Goal: Find specific page/section: Find specific page/section

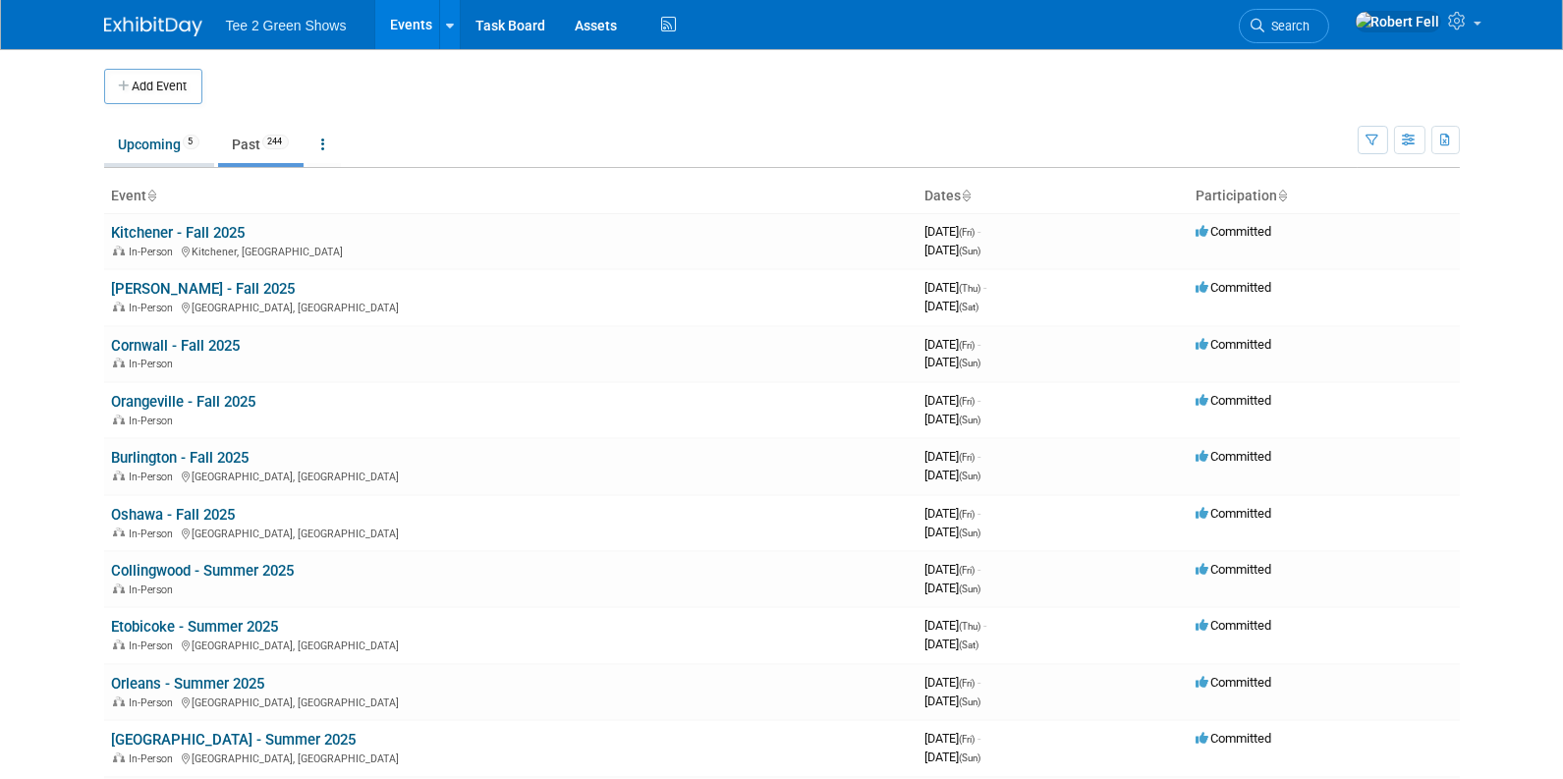
click at [129, 151] on link "Upcoming 5" at bounding box center [159, 144] width 110 height 37
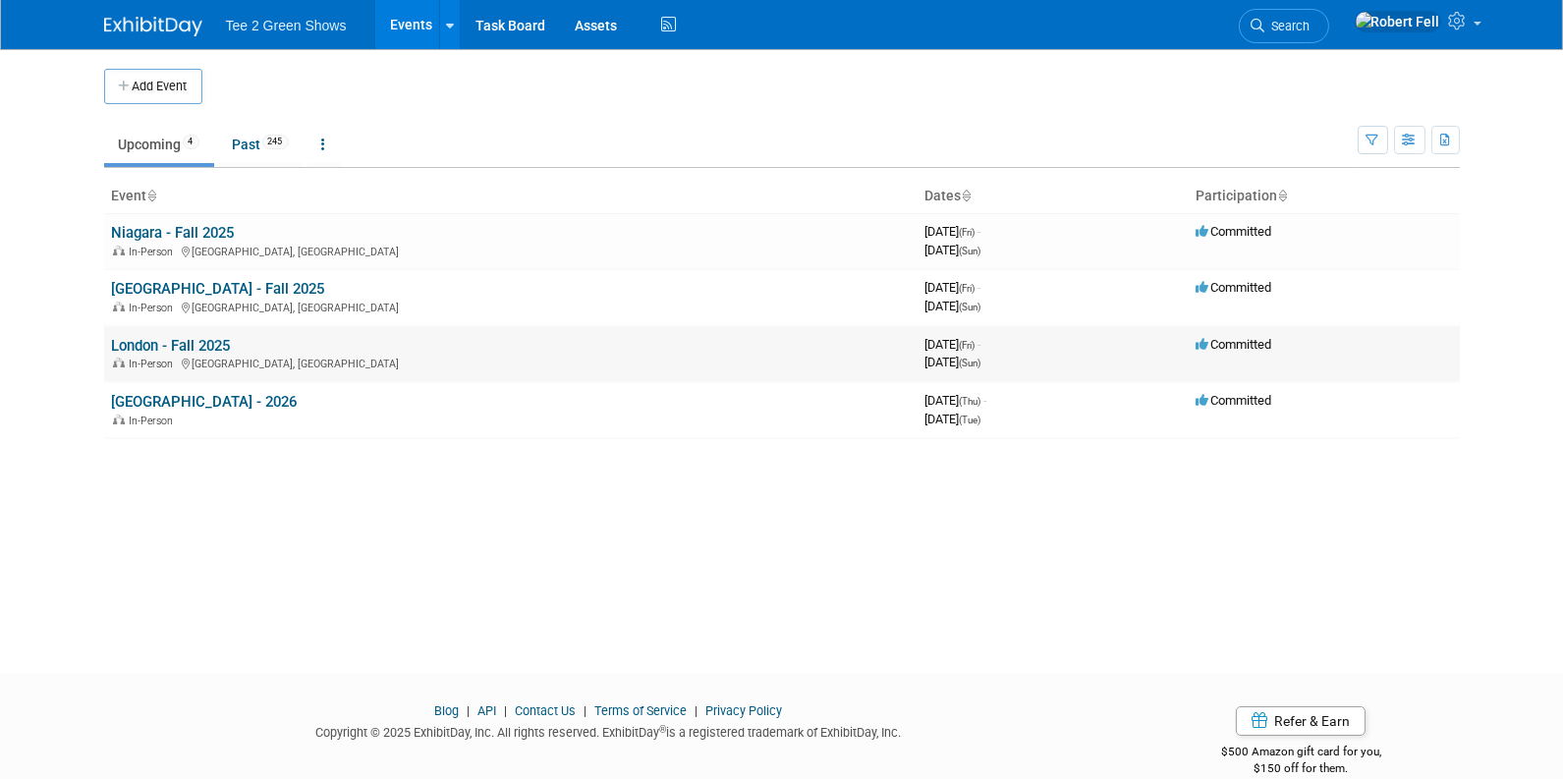
click at [196, 347] on link "London - Fall 2025" at bounding box center [171, 346] width 119 height 18
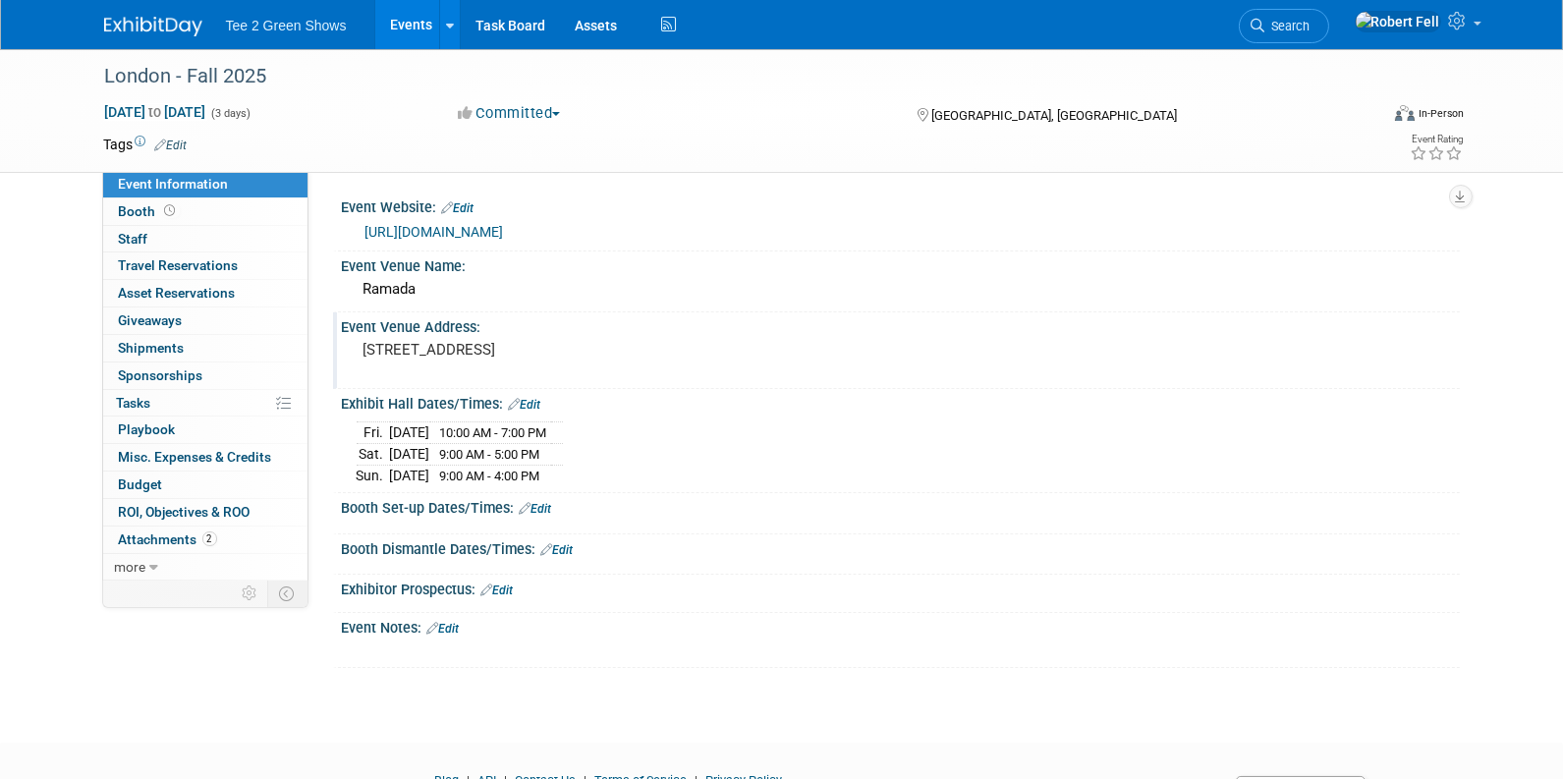
drag, startPoint x: 635, startPoint y: 344, endPoint x: 364, endPoint y: 357, distance: 271.5
click at [364, 357] on div "817 Exeter Rd, London, ON N6E 1W1" at bounding box center [575, 358] width 436 height 45
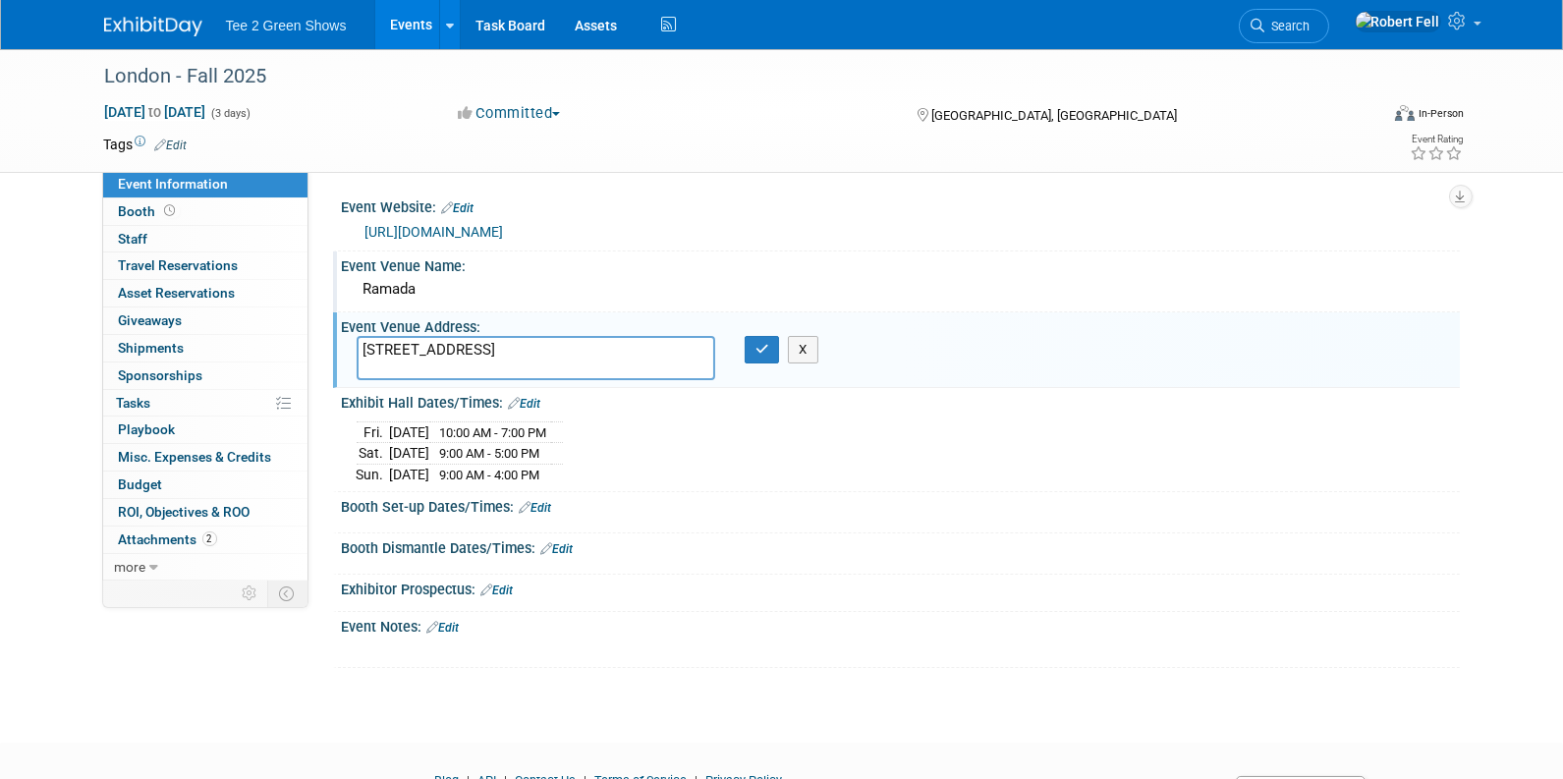
click at [400, 284] on div "Ramada" at bounding box center [901, 289] width 1089 height 30
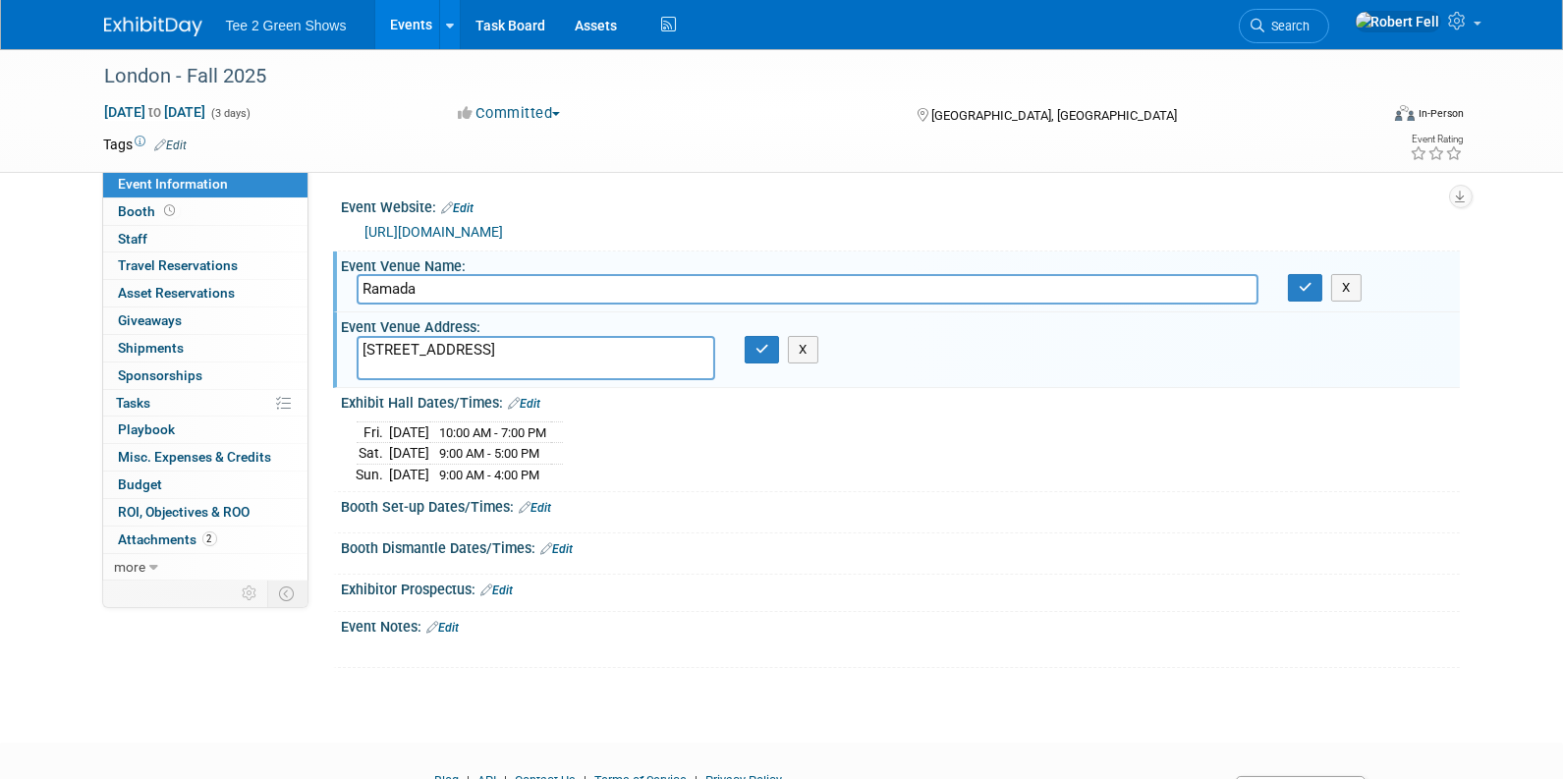
click at [397, 283] on input "Ramada" at bounding box center [808, 289] width 902 height 30
click at [395, 284] on input "Ramada" at bounding box center [808, 289] width 902 height 30
